Goal: Task Accomplishment & Management: Use online tool/utility

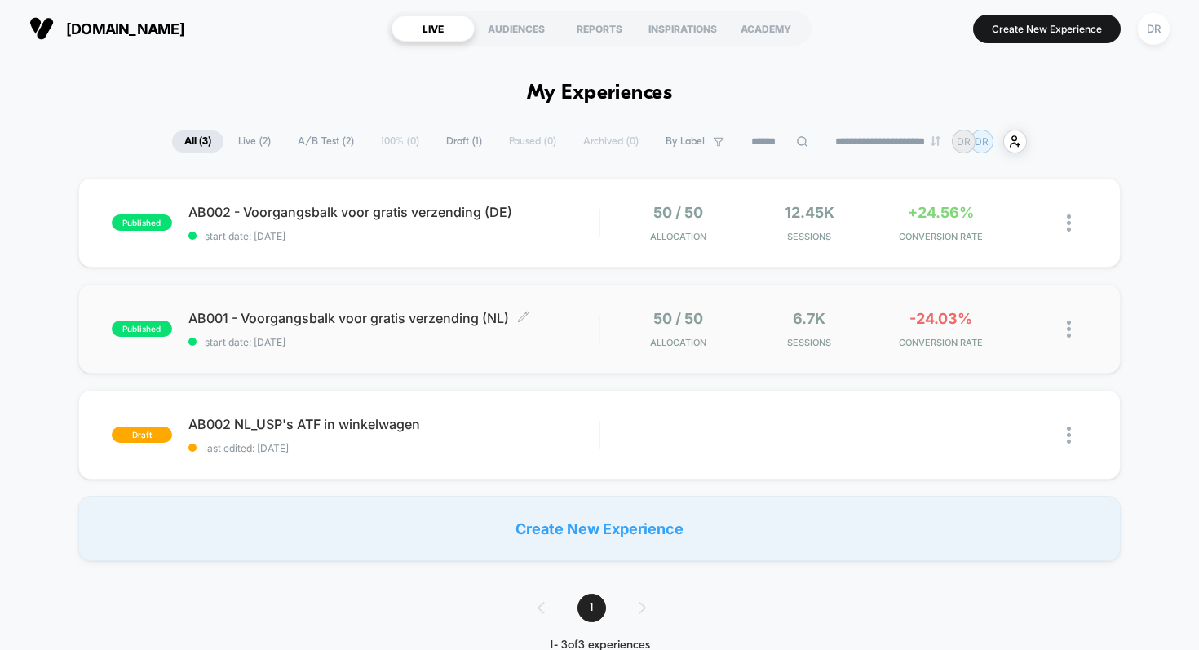
click at [432, 312] on span "AB001 - Voorgangsbalk voor gratis verzending (NL) Click to edit experience deta…" at bounding box center [393, 318] width 411 height 16
click at [441, 214] on span "AB002 - Voorgangsbalk voor gratis verzending (DE) Click to edit experience deta…" at bounding box center [393, 212] width 411 height 16
